Goal: Information Seeking & Learning: Learn about a topic

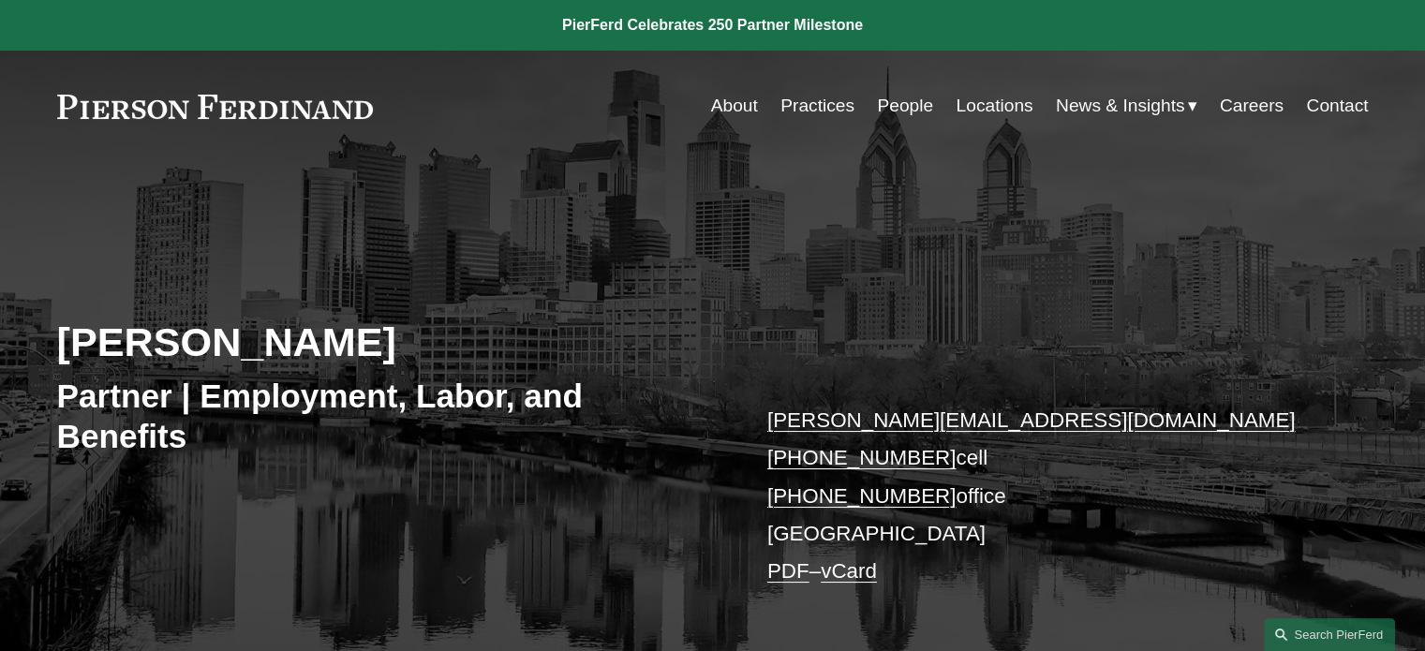
click at [720, 104] on link "About" at bounding box center [734, 106] width 47 height 36
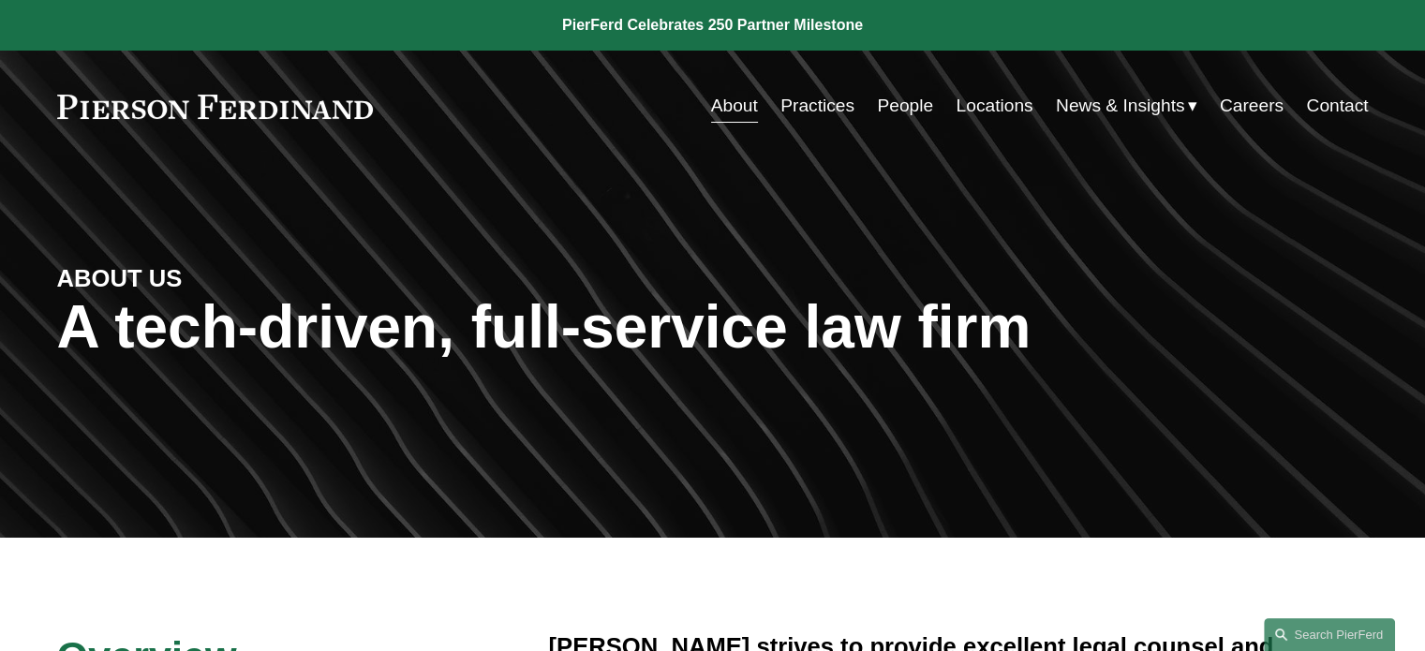
click at [878, 103] on link "People" at bounding box center [905, 106] width 56 height 36
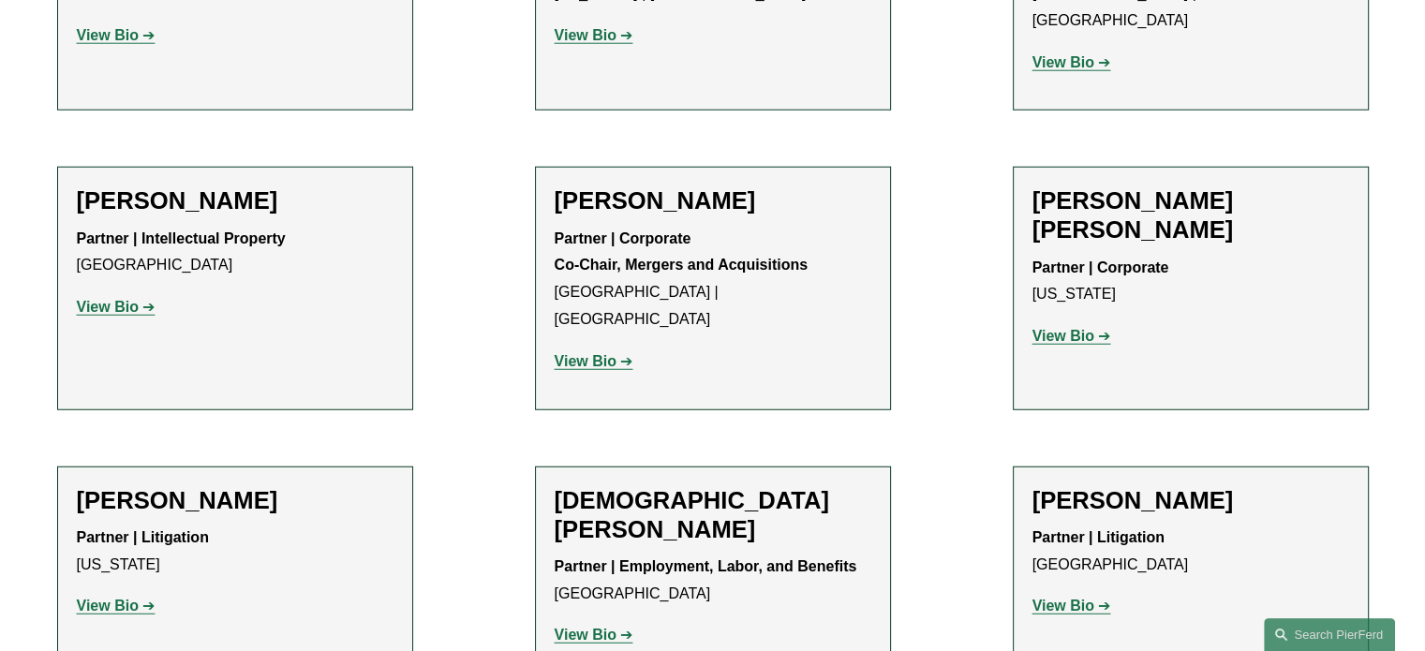
scroll to position [4934, 0]
click at [91, 597] on strong "View Bio" at bounding box center [108, 605] width 62 height 16
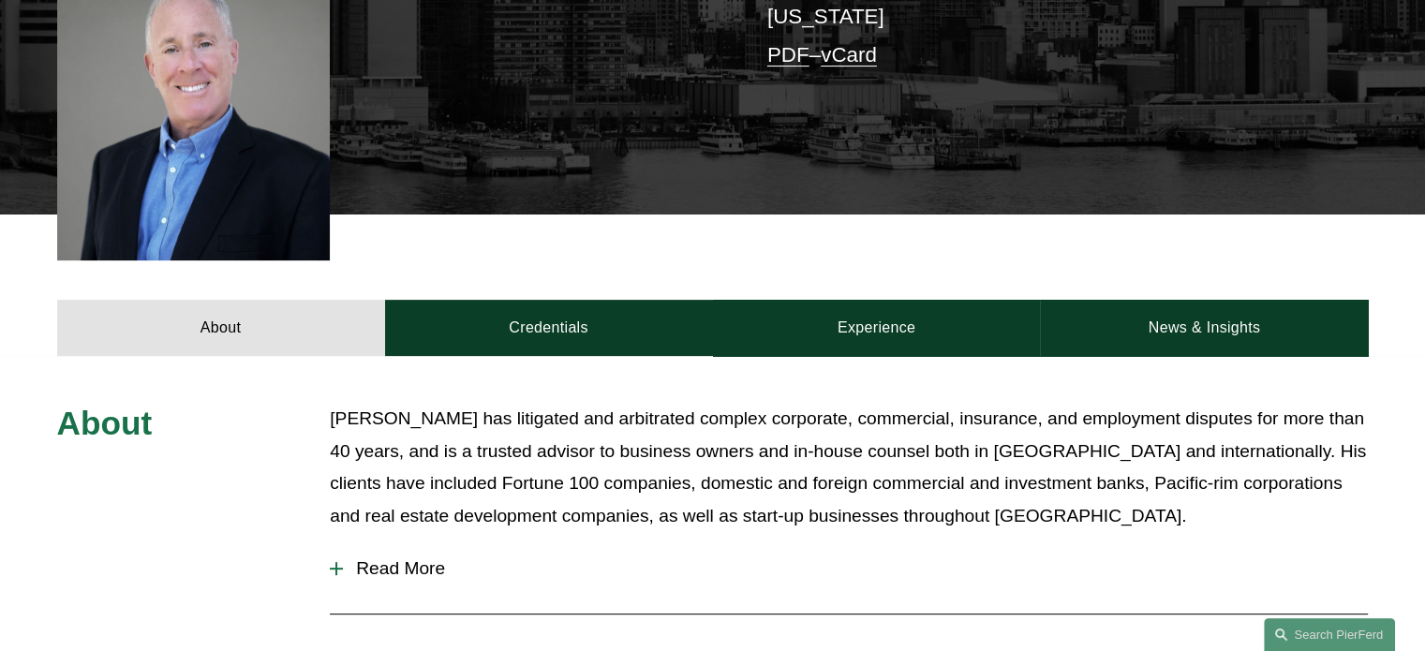
scroll to position [538, 0]
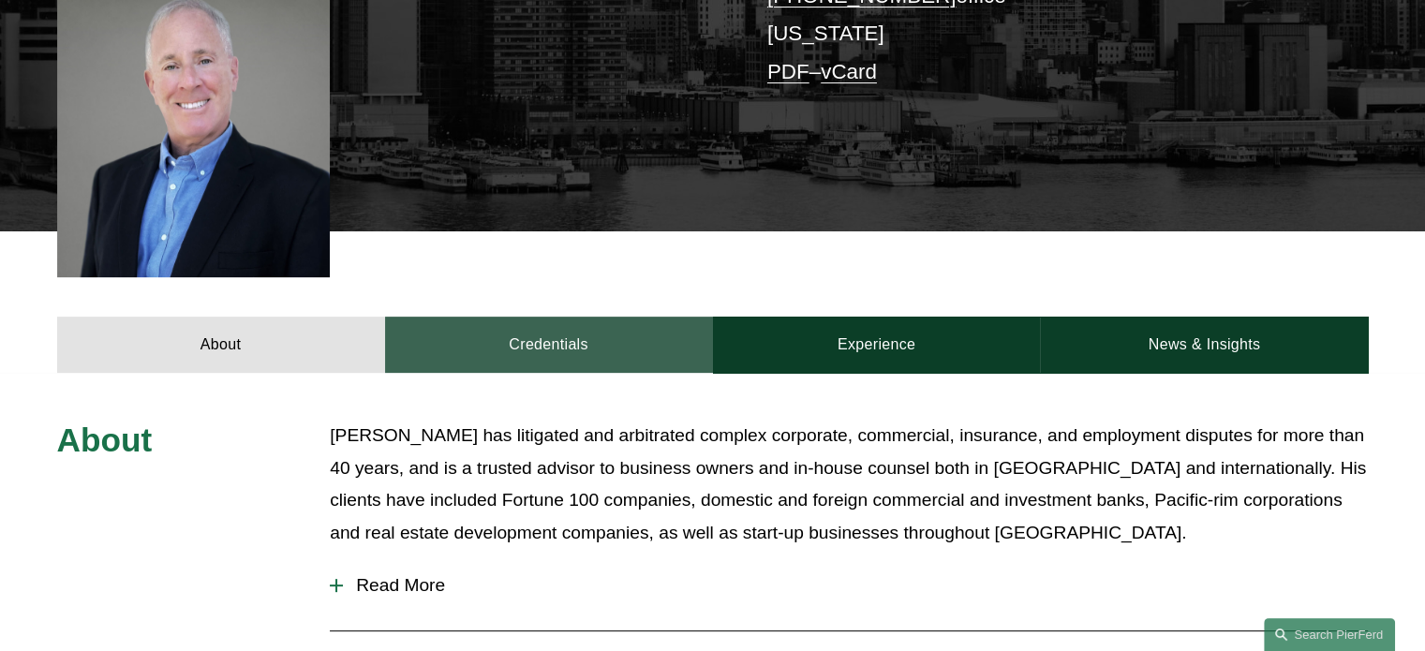
click at [538, 317] on link "Credentials" at bounding box center [549, 345] width 328 height 56
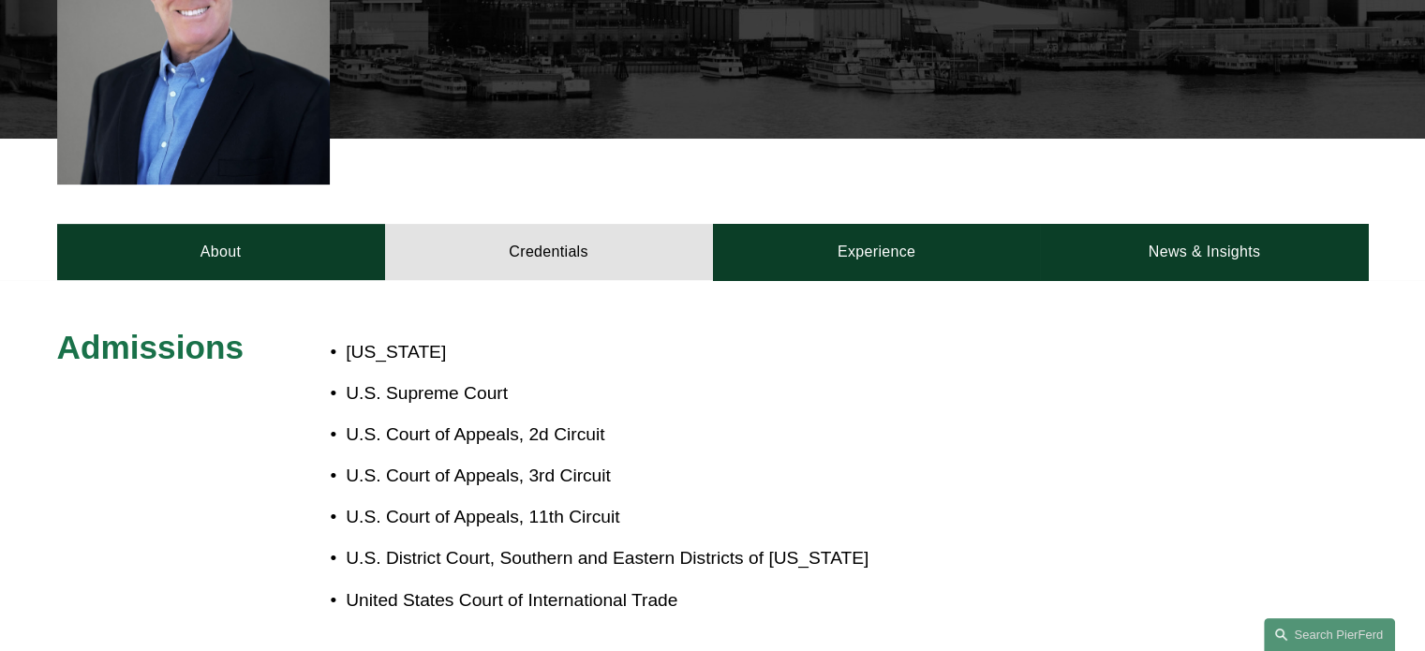
scroll to position [630, 0]
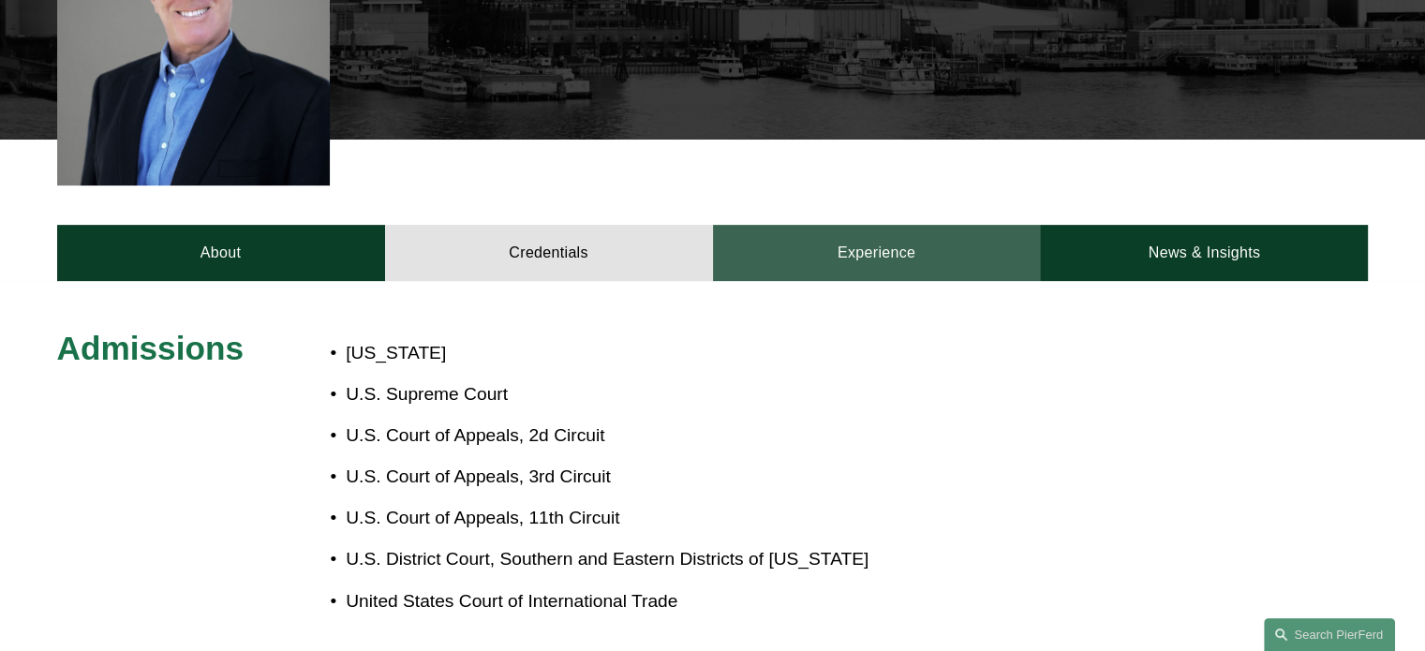
click at [876, 225] on link "Experience" at bounding box center [877, 253] width 328 height 56
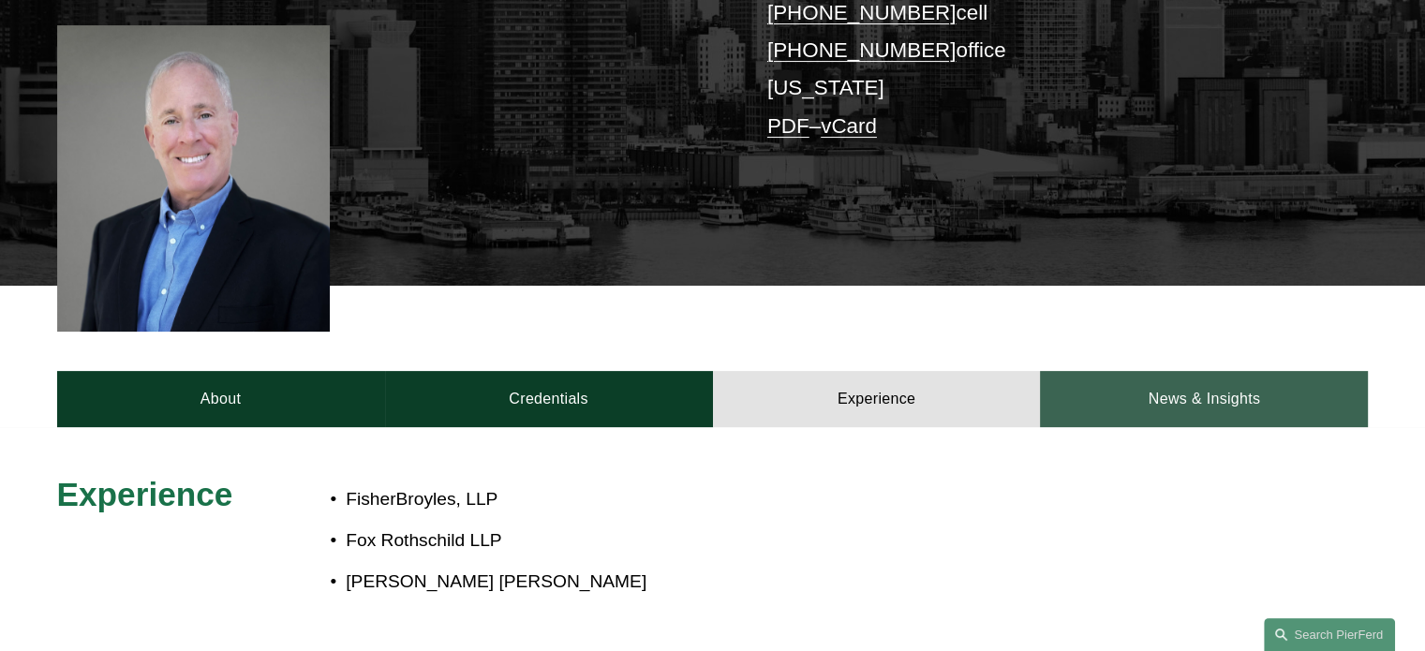
scroll to position [481, 0]
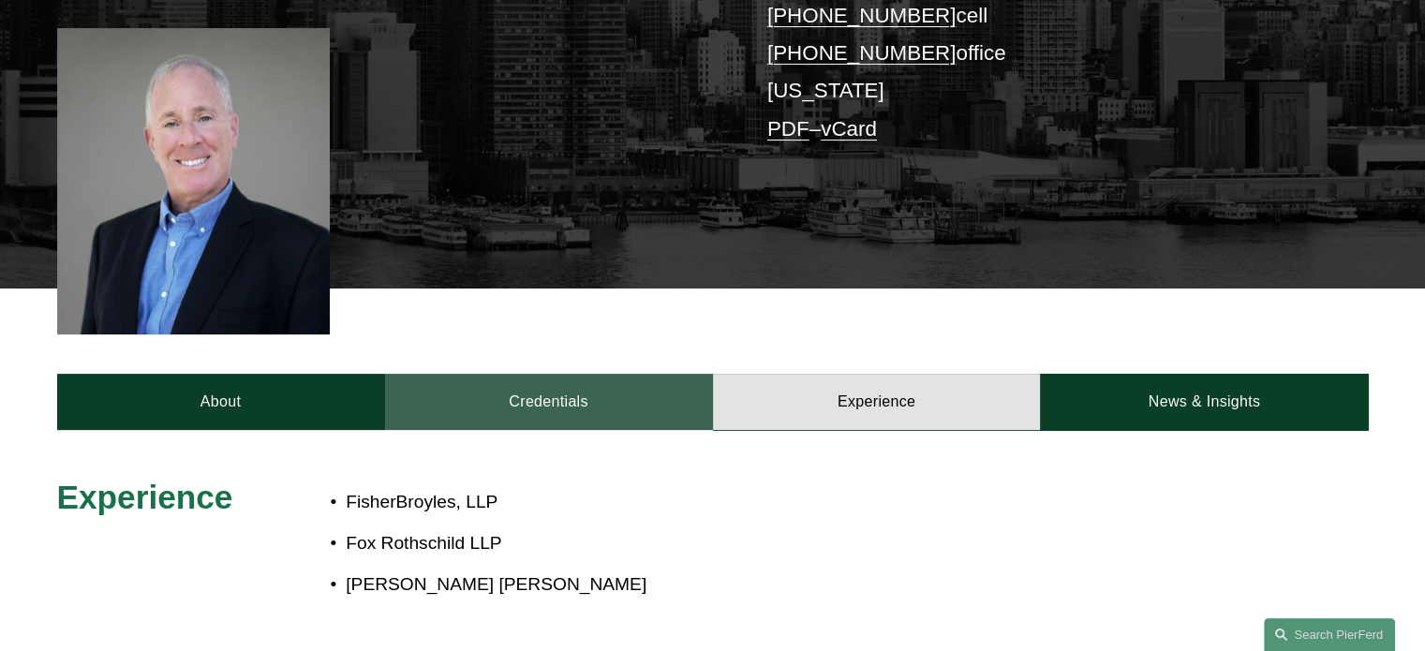
click at [549, 374] on link "Credentials" at bounding box center [549, 402] width 328 height 56
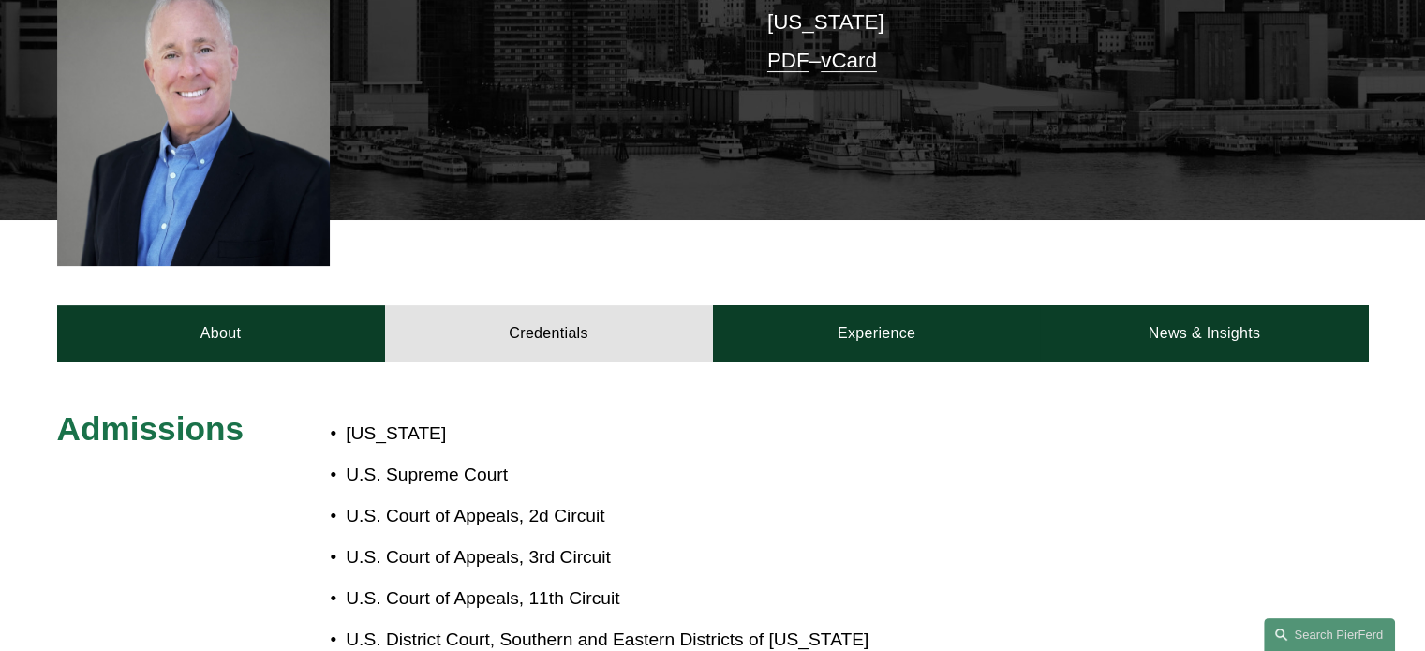
scroll to position [551, 0]
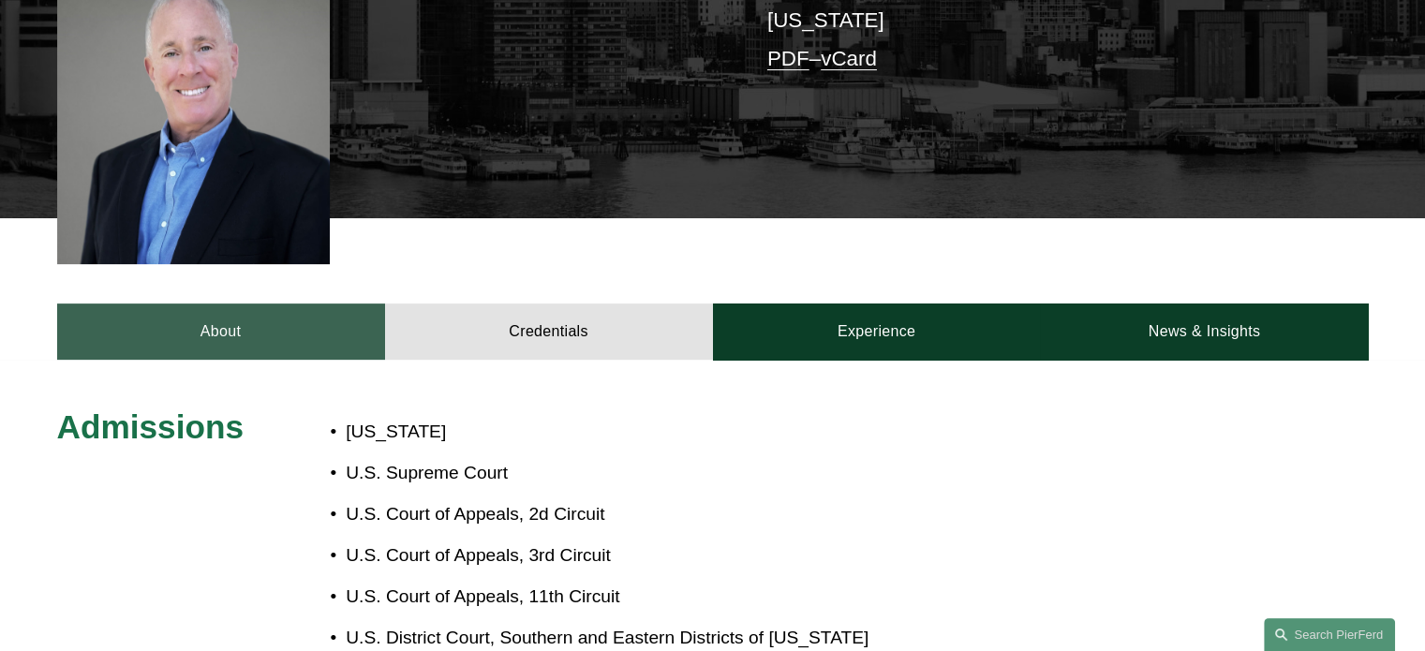
click at [217, 304] on link "About" at bounding box center [221, 332] width 328 height 56
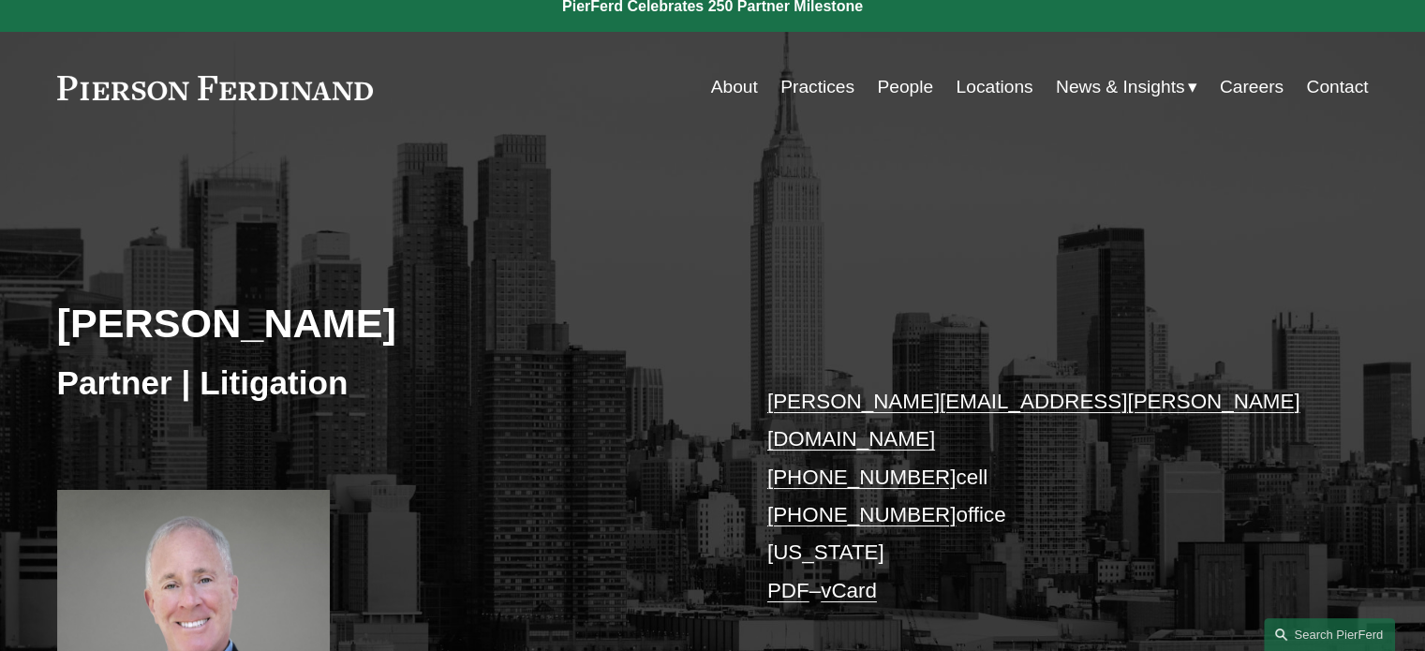
scroll to position [0, 0]
